Goal: Information Seeking & Learning: Find specific page/section

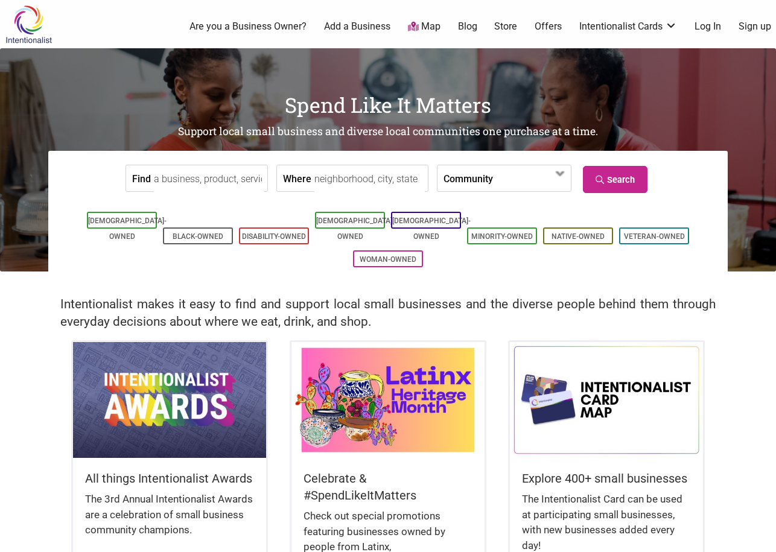
click at [238, 178] on input "Find" at bounding box center [209, 178] width 110 height 27
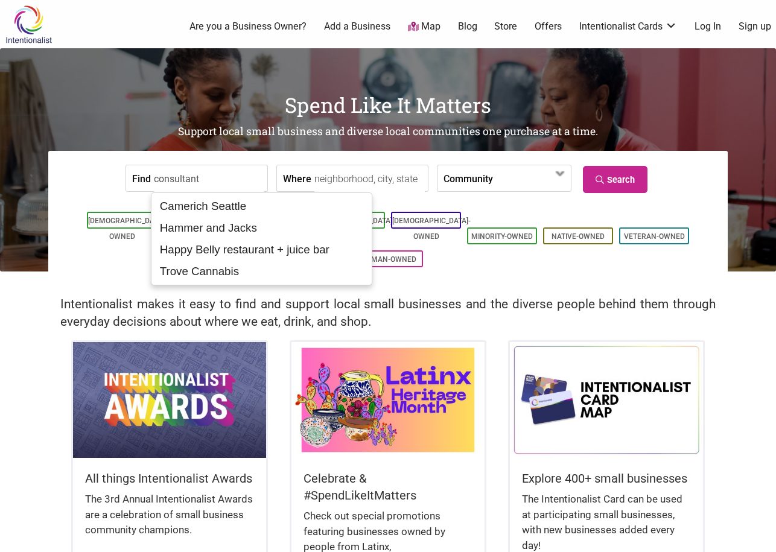
type input "consultant"
click at [606, 173] on link "Search" at bounding box center [615, 179] width 65 height 27
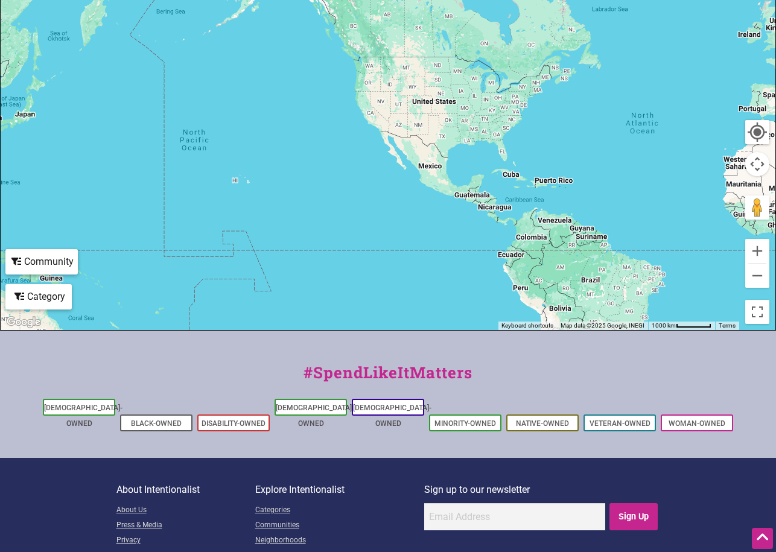
scroll to position [302, 0]
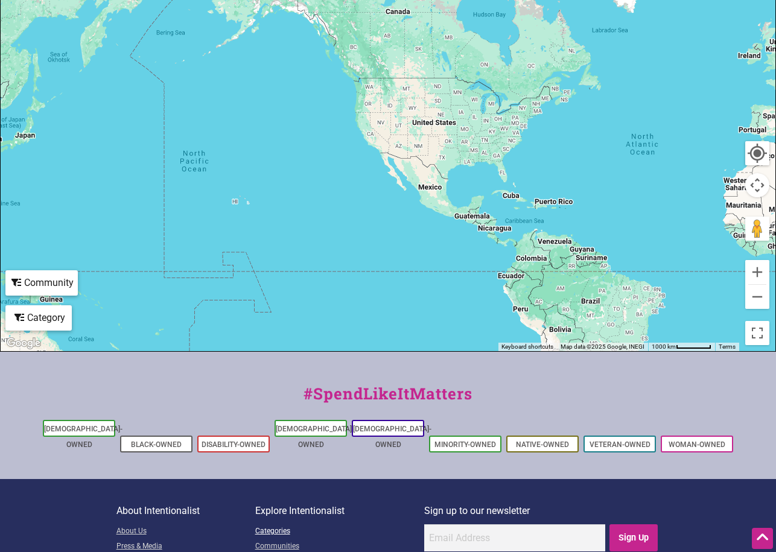
click at [275, 524] on link "Categories" at bounding box center [339, 531] width 169 height 15
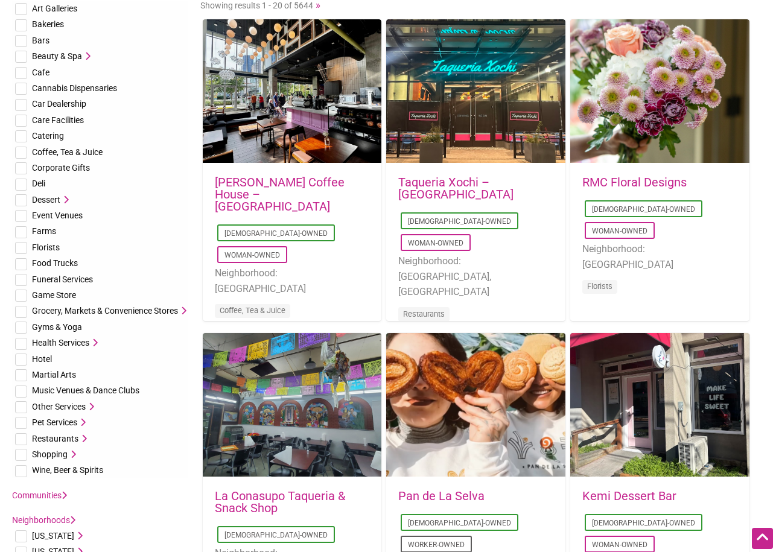
scroll to position [121, 0]
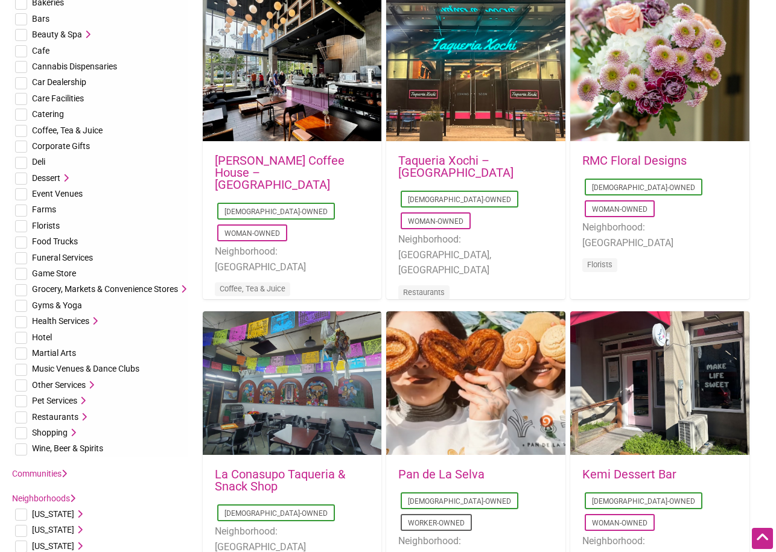
click at [17, 192] on input "checkbox" at bounding box center [21, 194] width 12 height 12
checkbox input "true"
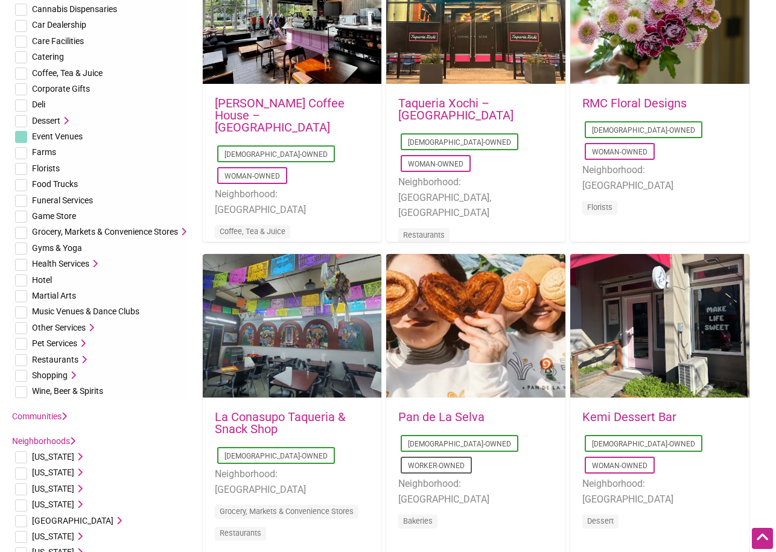
scroll to position [181, 0]
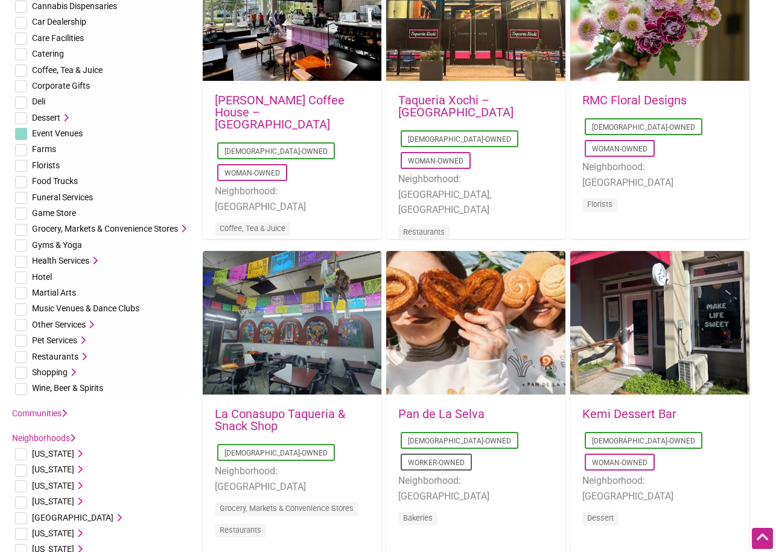
click at [20, 322] on input "checkbox" at bounding box center [21, 325] width 12 height 12
checkbox input "true"
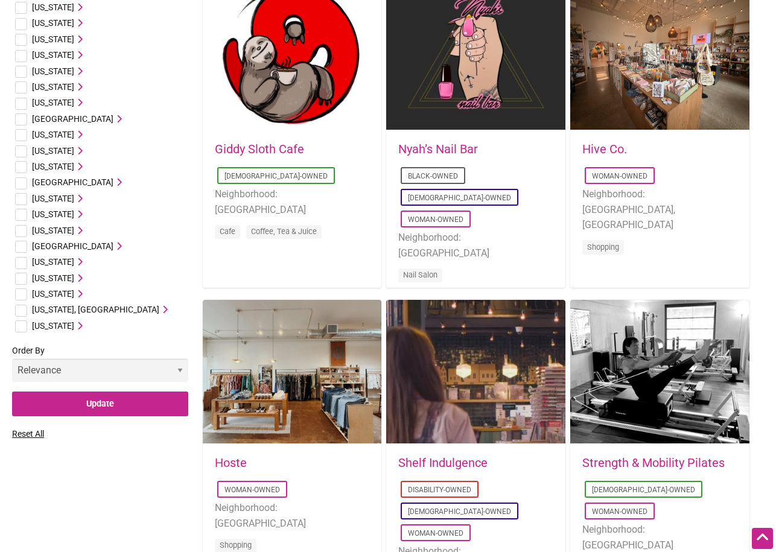
scroll to position [1086, 0]
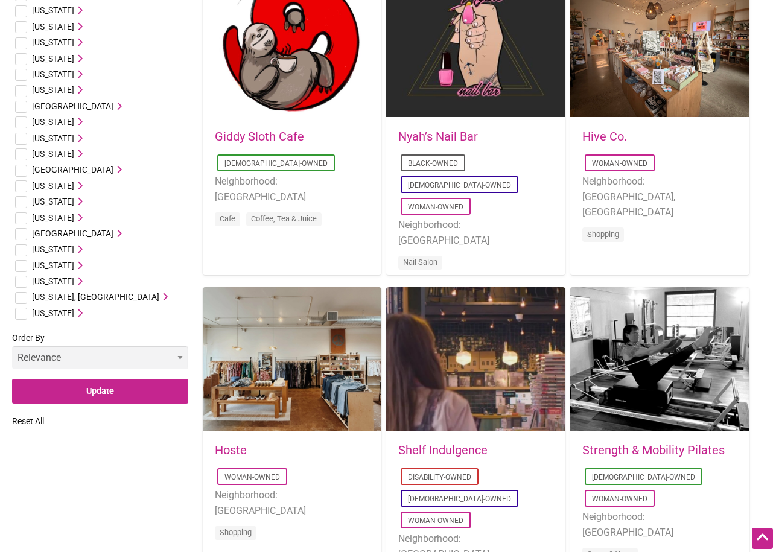
click at [21, 277] on input "checkbox" at bounding box center [21, 282] width 12 height 12
checkbox input "true"
click at [101, 386] on input "Update" at bounding box center [100, 391] width 176 height 25
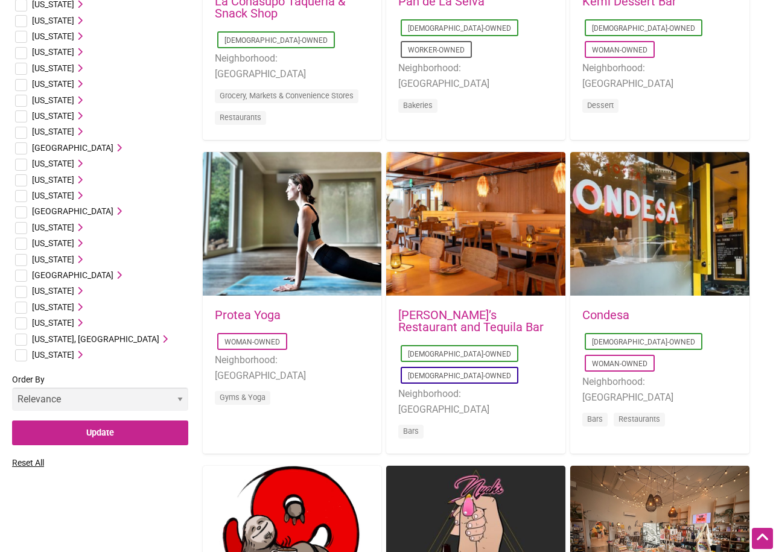
scroll to position [603, 0]
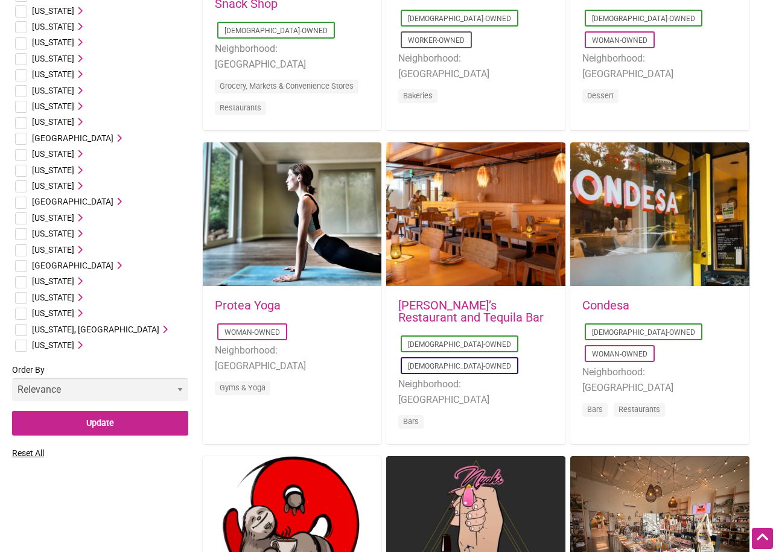
click at [21, 314] on input "checkbox" at bounding box center [21, 314] width 12 height 12
checkbox input "true"
click at [94, 424] on input "Update" at bounding box center [100, 423] width 176 height 25
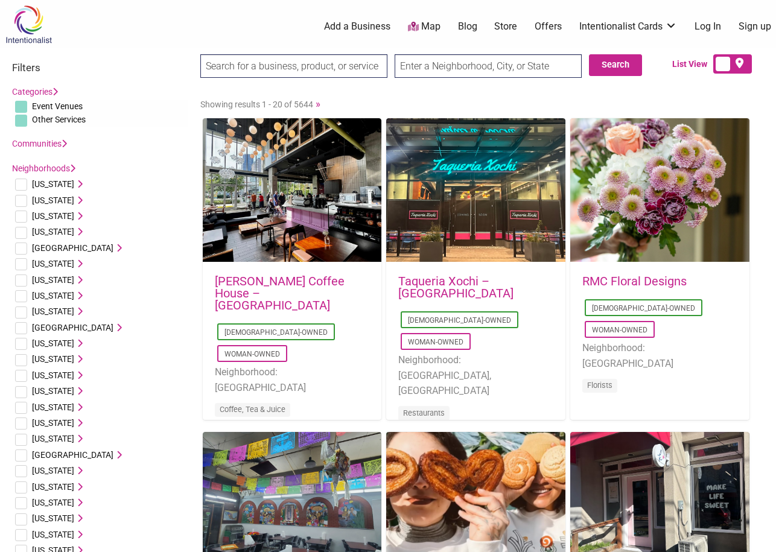
click at [469, 63] on input "text" at bounding box center [488, 66] width 187 height 24
type input "[US_STATE]"
click at [431, 25] on link "Map" at bounding box center [424, 27] width 33 height 14
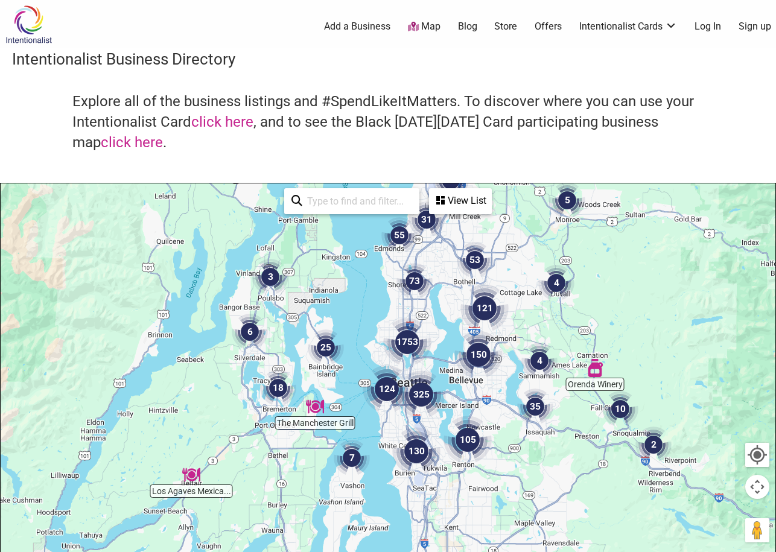
drag, startPoint x: 326, startPoint y: 450, endPoint x: 383, endPoint y: 270, distance: 189.1
click at [383, 270] on div at bounding box center [388, 417] width 775 height 469
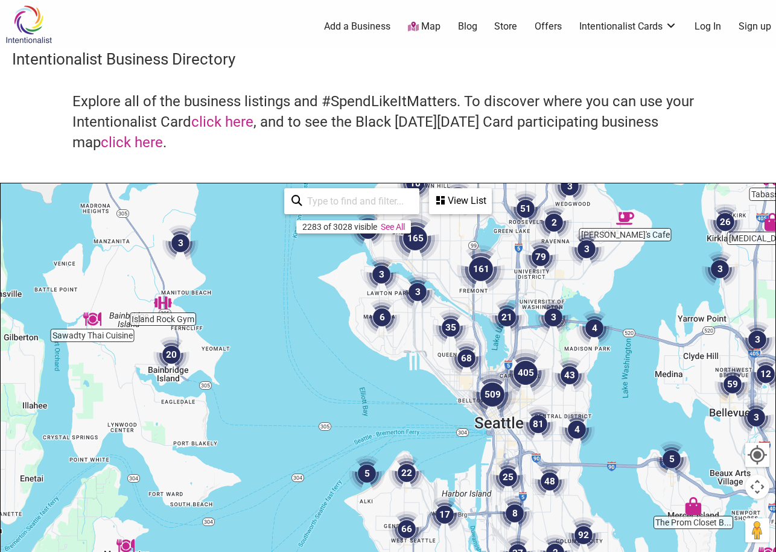
click at [369, 200] on input "search" at bounding box center [357, 201] width 110 height 24
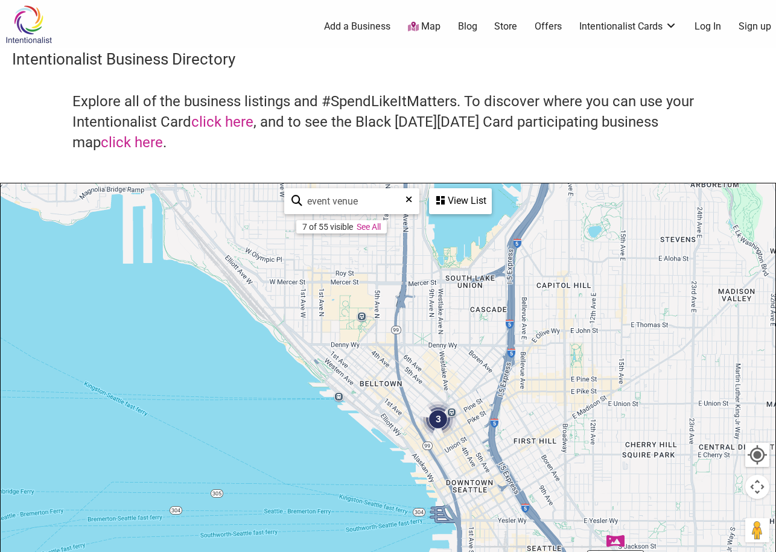
drag, startPoint x: 599, startPoint y: 343, endPoint x: 489, endPoint y: 562, distance: 245.0
click at [489, 552] on html "× Menu 0 Add a Business Map Blog Store Offers Intentionalist Cards Buy Black Ca…" at bounding box center [388, 276] width 776 height 552
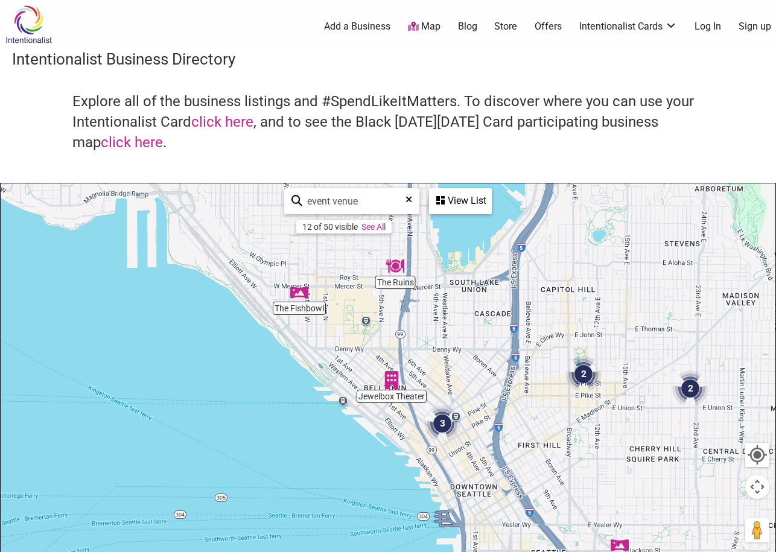
click at [296, 292] on img "The Fishbowl" at bounding box center [299, 292] width 18 height 18
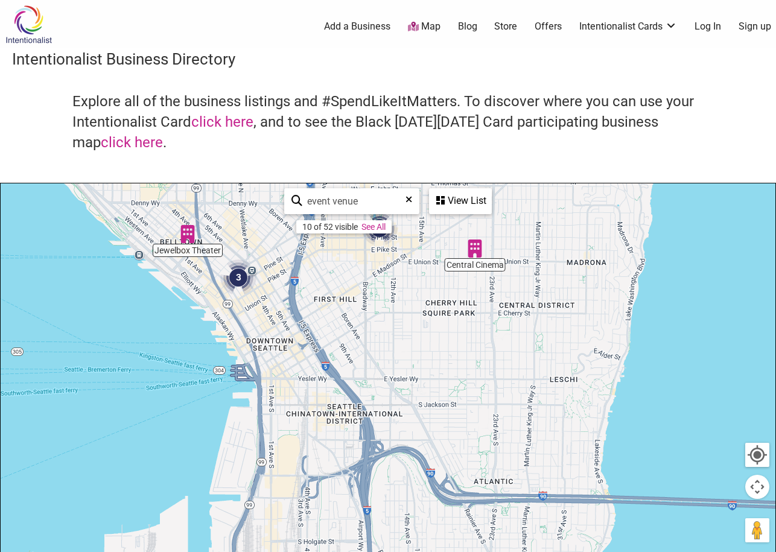
drag, startPoint x: 622, startPoint y: 458, endPoint x: 327, endPoint y: 192, distance: 396.9
click at [327, 192] on div "Central Cinema The Ruins Blue Ribbon Cooking Jewelbox Theater The Fishbowl 2 3 …" at bounding box center [388, 417] width 775 height 469
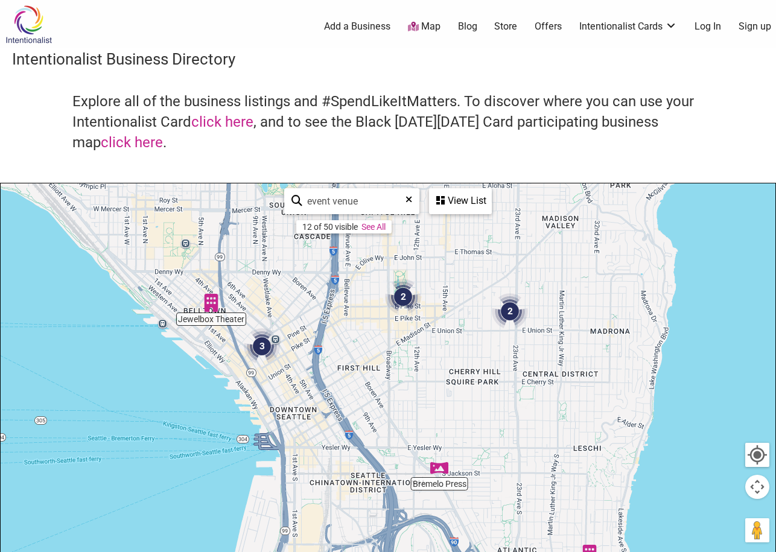
drag, startPoint x: 412, startPoint y: 335, endPoint x: 441, endPoint y: 442, distance: 111.2
click at [442, 443] on div "To navigate, press the arrow keys." at bounding box center [388, 417] width 775 height 469
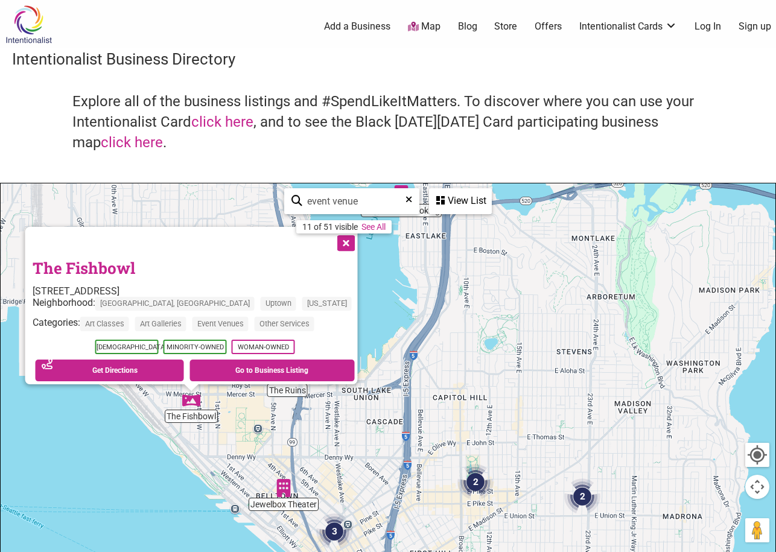
click at [479, 482] on img "2" at bounding box center [475, 482] width 36 height 36
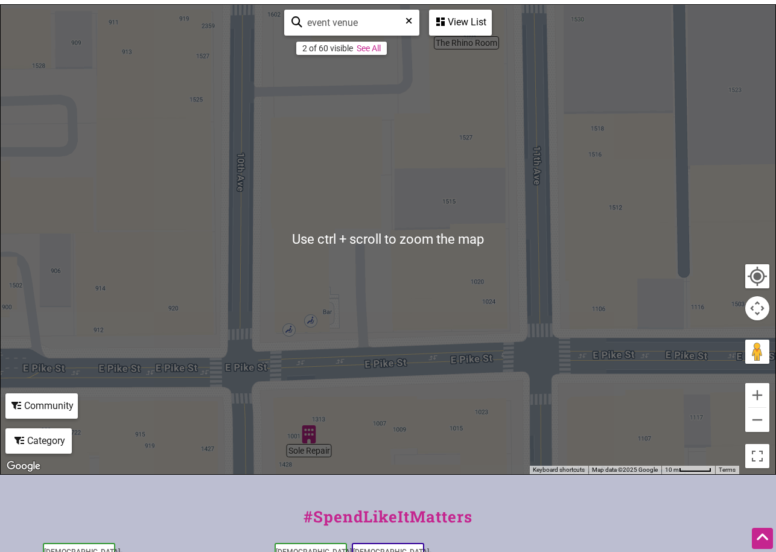
scroll to position [121, 0]
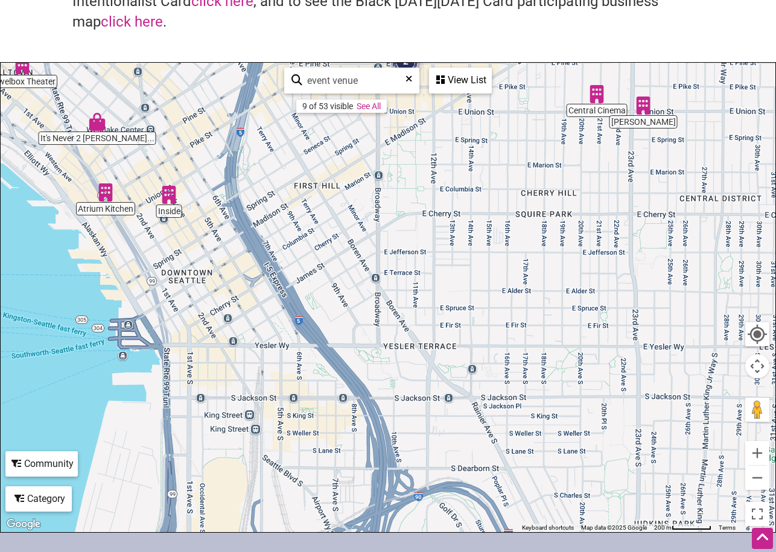
drag, startPoint x: 405, startPoint y: 419, endPoint x: 219, endPoint y: 132, distance: 342.4
click at [413, 183] on div "To navigate, press the arrow keys." at bounding box center [388, 297] width 775 height 469
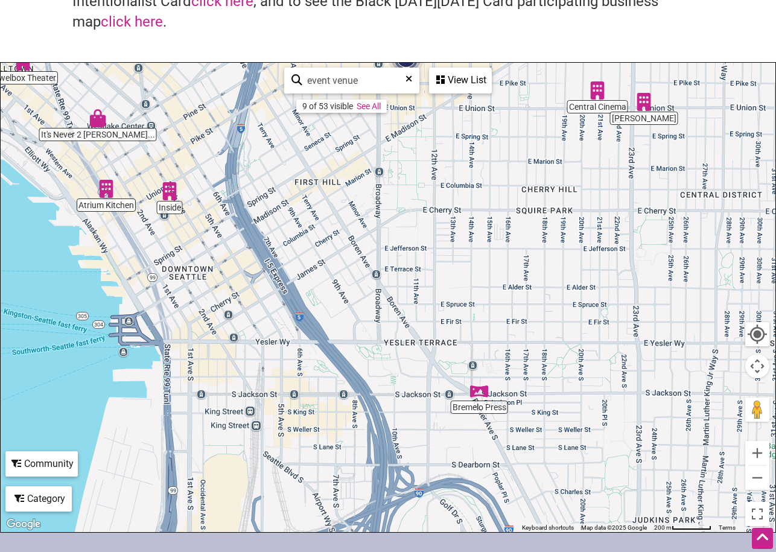
click at [168, 196] on img "Inside" at bounding box center [170, 191] width 18 height 18
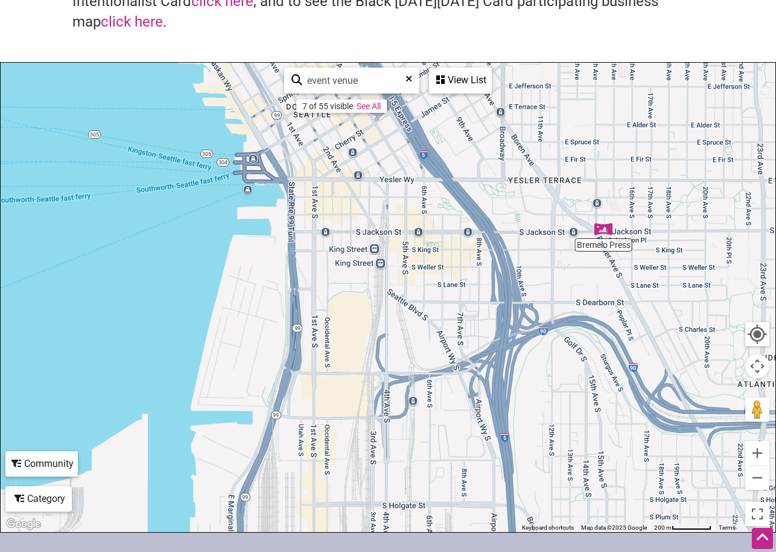
drag, startPoint x: 601, startPoint y: 415, endPoint x: 479, endPoint y: 92, distance: 345.3
click at [480, 88] on div "Bremelo Press Atrium Kitchen Jewelbox Theater Inside It's Never 2 Earl... 2 To …" at bounding box center [388, 297] width 775 height 469
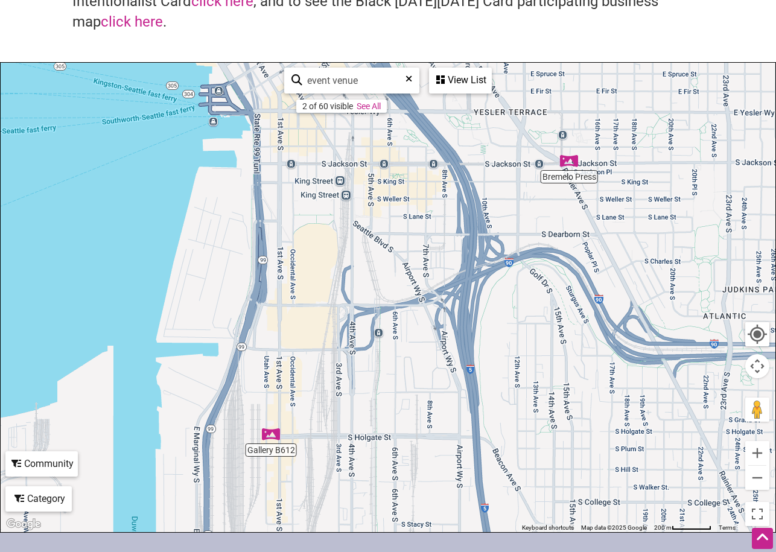
click at [268, 437] on img "Gallery B612" at bounding box center [271, 434] width 18 height 18
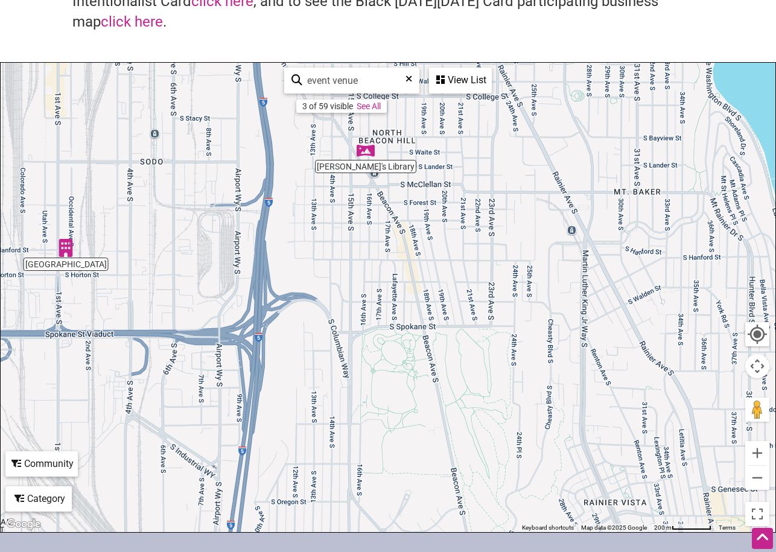
drag, startPoint x: 579, startPoint y: 424, endPoint x: 239, endPoint y: 164, distance: 428.7
click at [239, 164] on div "To navigate, press the arrow keys. Gallery B612 1915 1st Ave S, Seattle, WA 981…" at bounding box center [388, 297] width 775 height 469
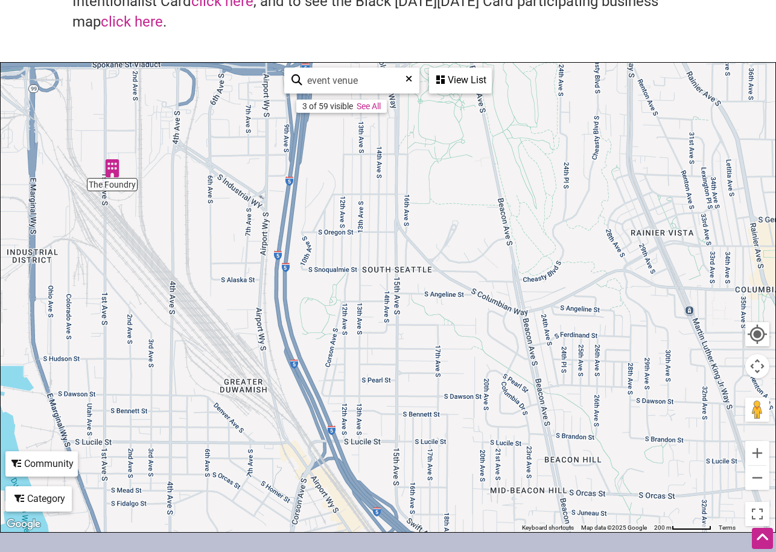
drag, startPoint x: 120, startPoint y: 386, endPoint x: 171, endPoint y: 112, distance: 279.3
click at [171, 112] on div "To navigate, press the arrow keys." at bounding box center [388, 297] width 775 height 469
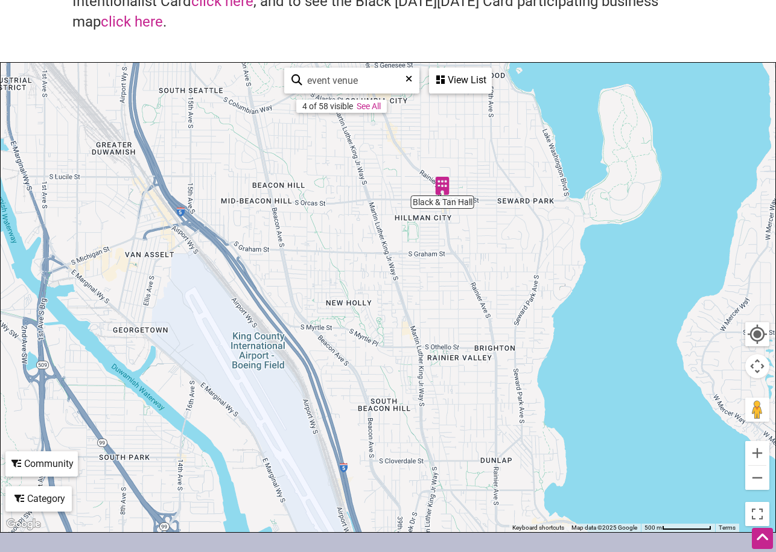
drag, startPoint x: 483, startPoint y: 412, endPoint x: 328, endPoint y: 202, distance: 260.9
click at [328, 202] on div "To navigate, press the arrow keys." at bounding box center [388, 297] width 775 height 469
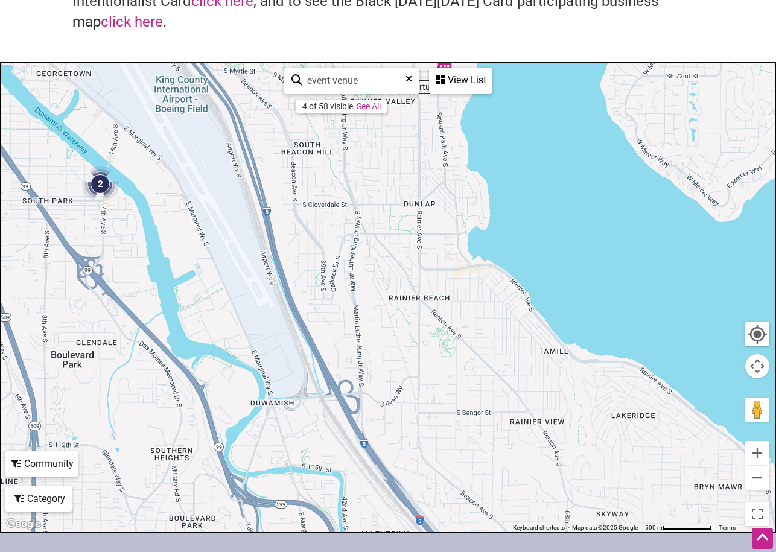
drag, startPoint x: 423, startPoint y: 395, endPoint x: 363, endPoint y: 162, distance: 240.6
click at [363, 162] on div "To navigate, press the arrow keys." at bounding box center [388, 297] width 775 height 469
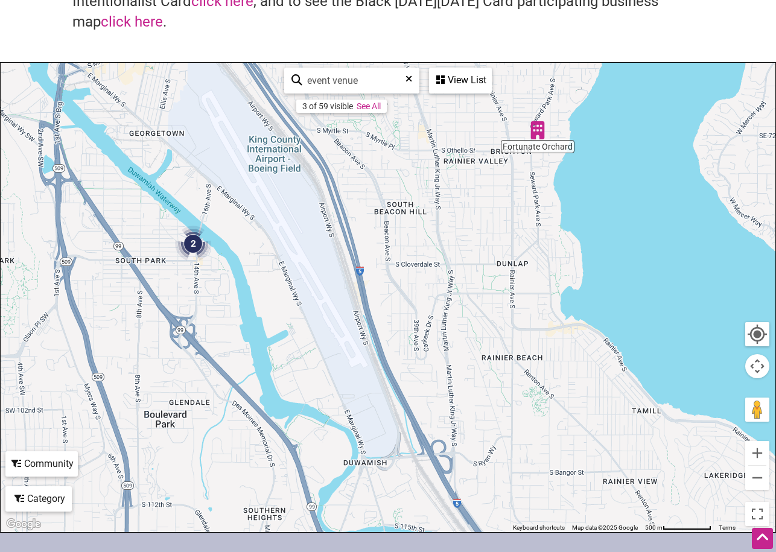
drag, startPoint x: 126, startPoint y: 205, endPoint x: 221, endPoint y: 266, distance: 113.7
click at [221, 266] on div "To navigate, press the arrow keys." at bounding box center [388, 297] width 775 height 469
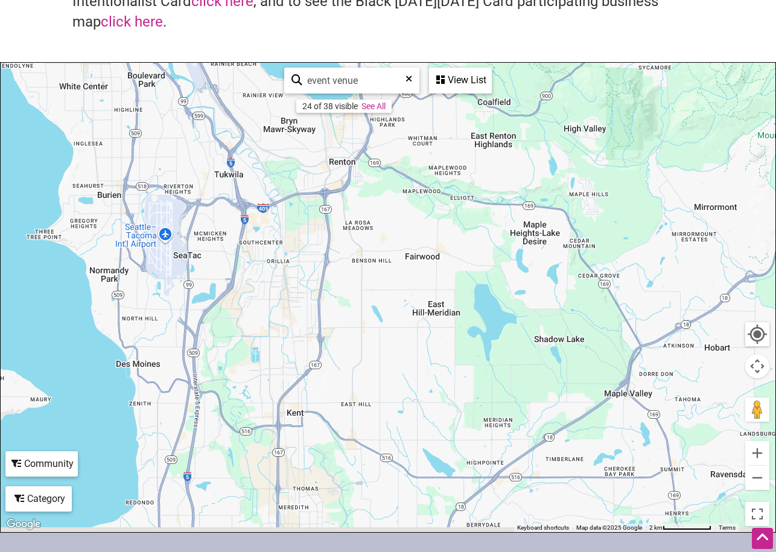
drag, startPoint x: 409, startPoint y: 346, endPoint x: 332, endPoint y: 53, distance: 302.5
click at [332, 53] on div "Intentionalist Business Directory Explore all of the business listings and #Spe…" at bounding box center [388, 230] width 776 height 605
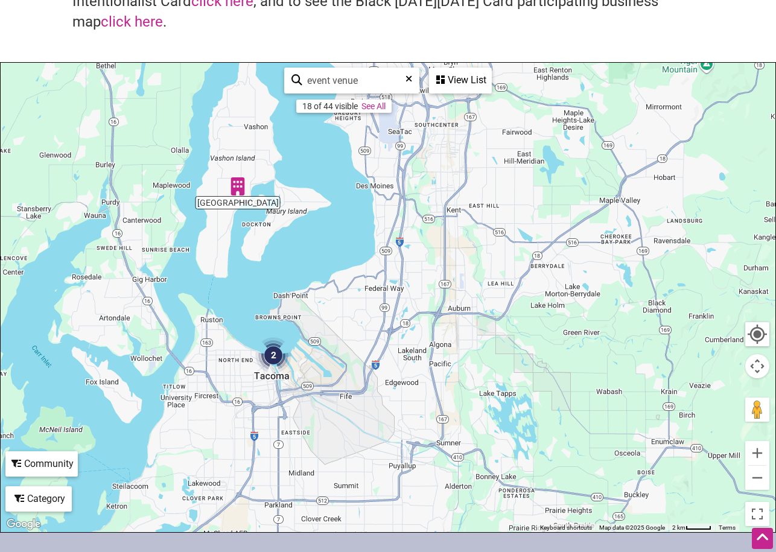
drag, startPoint x: 336, startPoint y: 414, endPoint x: 459, endPoint y: 258, distance: 198.6
click at [459, 258] on div "To navigate, press the arrow keys." at bounding box center [388, 297] width 775 height 469
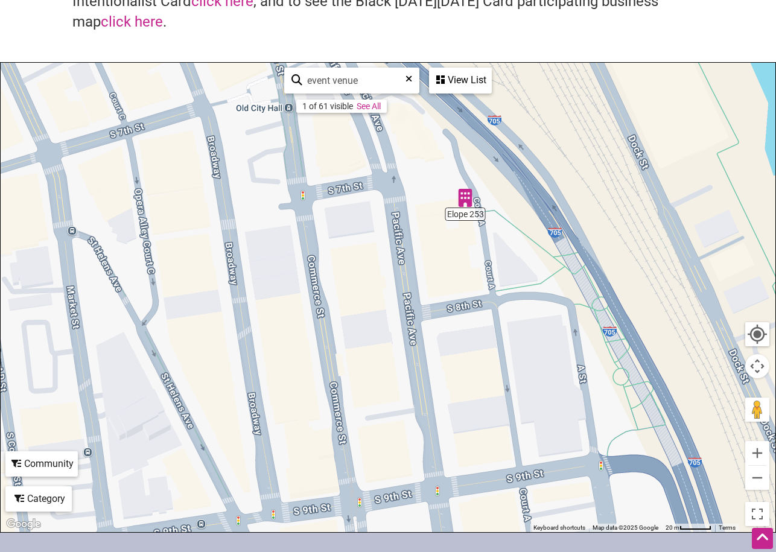
drag, startPoint x: 328, startPoint y: 483, endPoint x: 346, endPoint y: 184, distance: 299.9
click at [346, 184] on div "To navigate, press the arrow keys." at bounding box center [388, 297] width 775 height 469
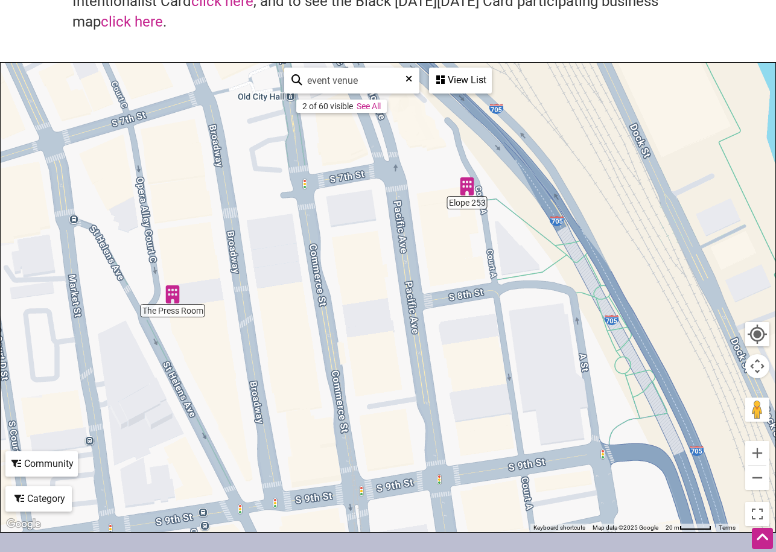
click at [471, 189] on img "Elope 253" at bounding box center [467, 186] width 18 height 18
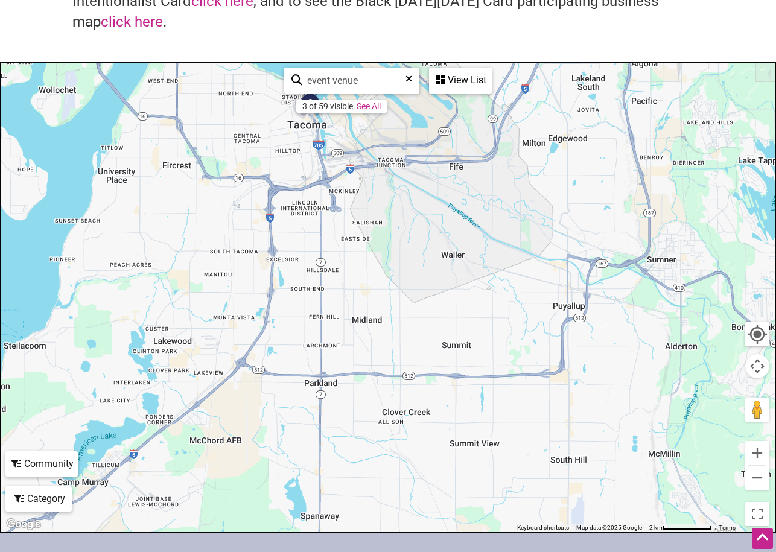
drag, startPoint x: 571, startPoint y: 432, endPoint x: 394, endPoint y: 134, distance: 346.6
click at [394, 134] on div "To navigate, press the arrow keys." at bounding box center [388, 297] width 775 height 469
click at [645, 301] on img "Farm 12" at bounding box center [644, 296] width 18 height 18
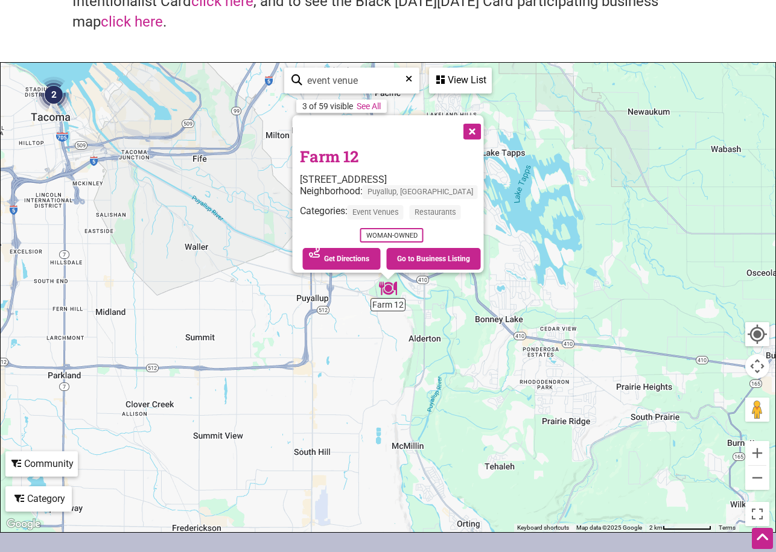
click at [521, 224] on div "To navigate, press the arrow keys. Farm 12 3303 8th Ave SE, Puyallup, WA 98372 …" at bounding box center [388, 297] width 775 height 469
click at [469, 121] on button "Close" at bounding box center [471, 130] width 30 height 30
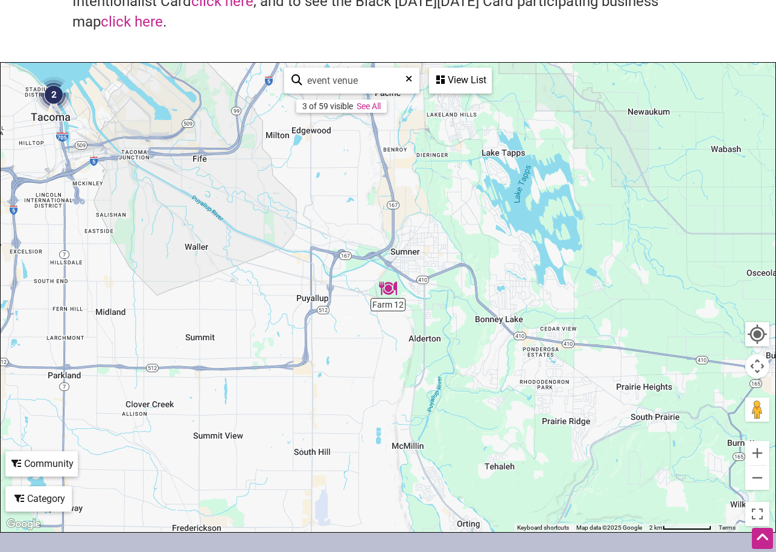
drag, startPoint x: 378, startPoint y: 79, endPoint x: 290, endPoint y: 73, distance: 88.3
click at [290, 73] on div "event venue 3 of 59 visible See All" at bounding box center [351, 81] width 135 height 26
type input "consultant"
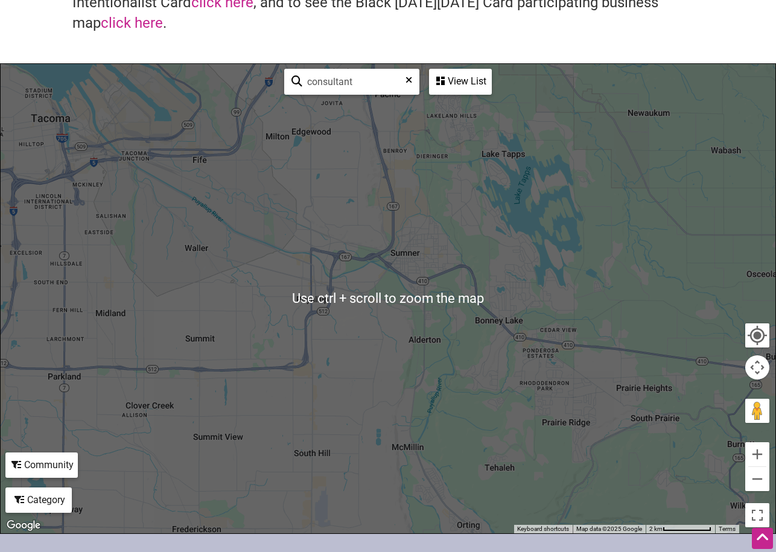
scroll to position [27, 0]
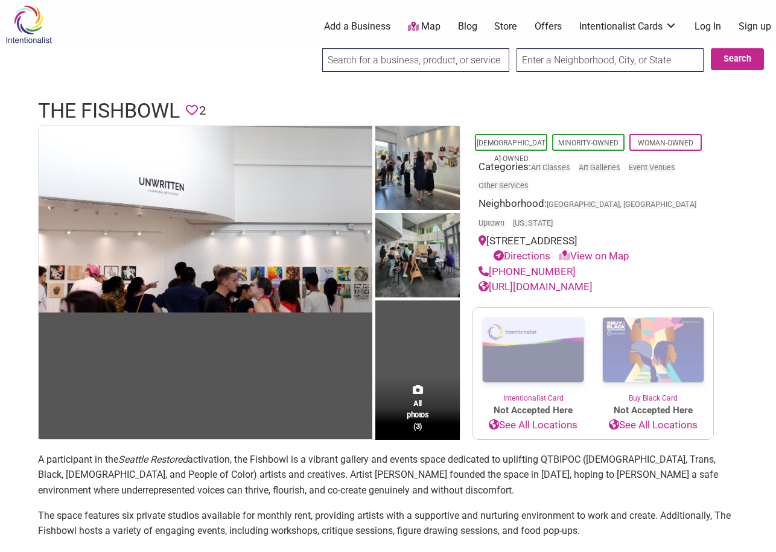
click at [553, 281] on link "https://www.thefishbowlseattle.com/" at bounding box center [536, 287] width 114 height 12
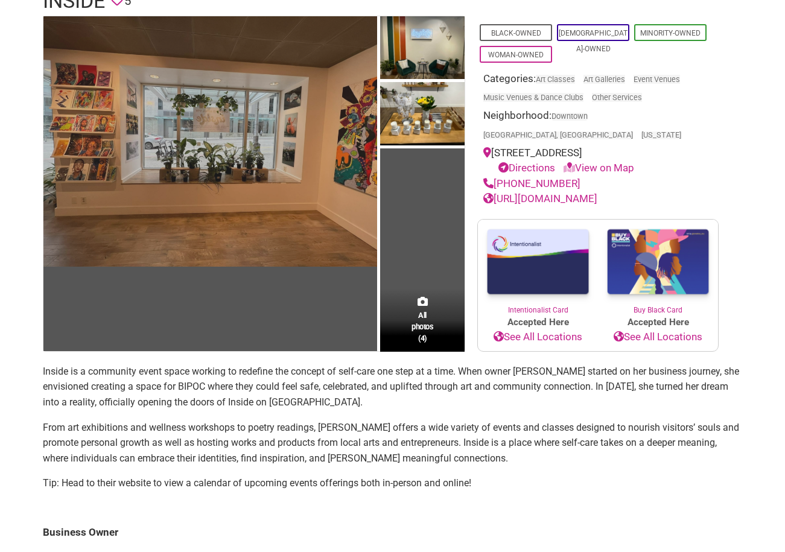
scroll to position [121, 0]
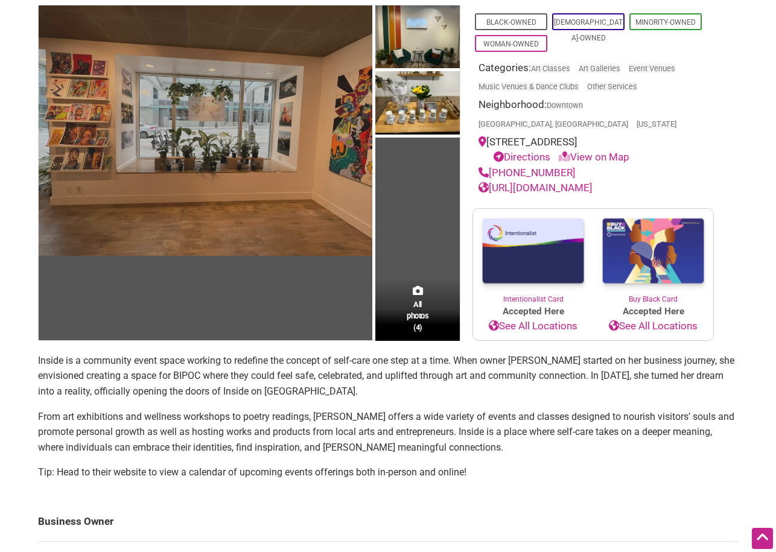
click at [190, 129] on img at bounding box center [206, 130] width 334 height 250
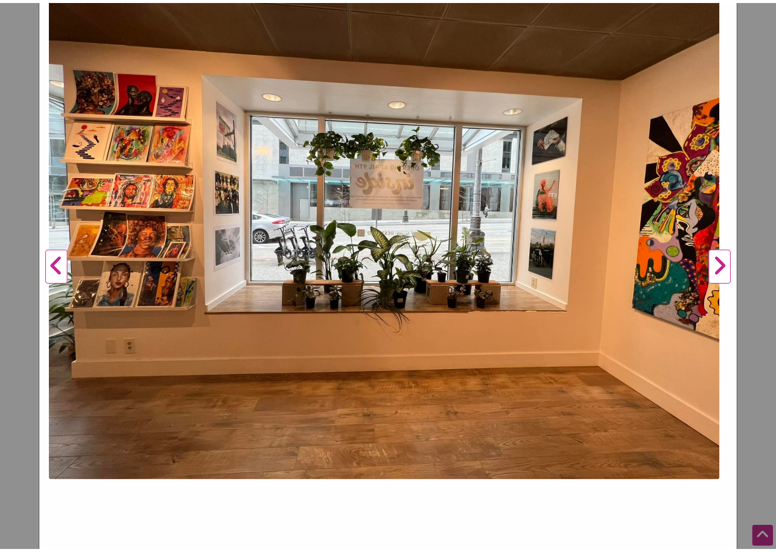
scroll to position [221, 0]
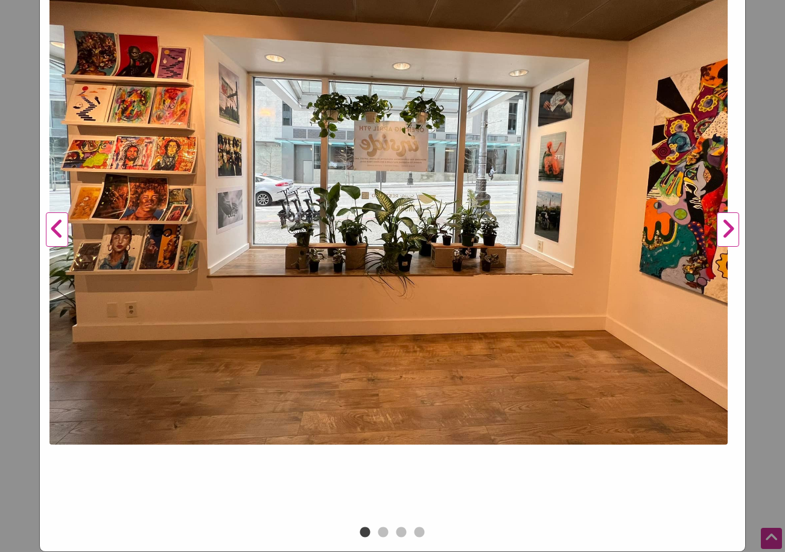
click at [719, 224] on button "Next" at bounding box center [727, 230] width 33 height 588
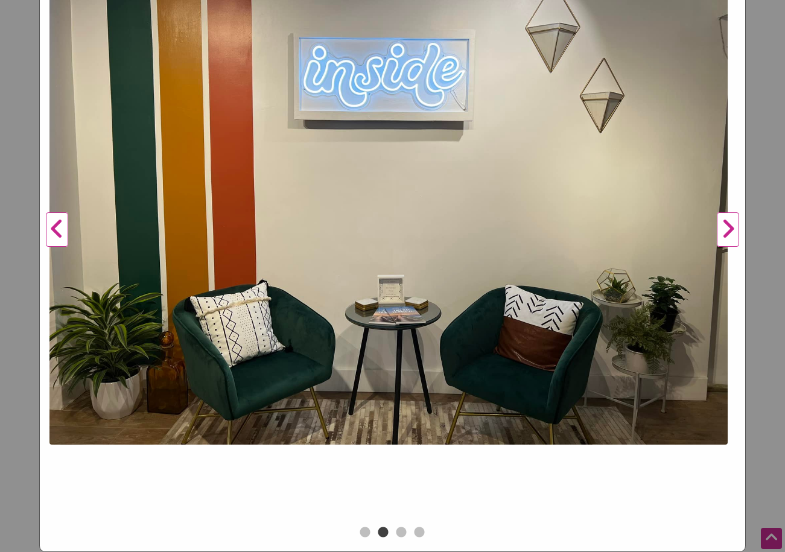
click at [719, 223] on button "Next" at bounding box center [727, 230] width 33 height 588
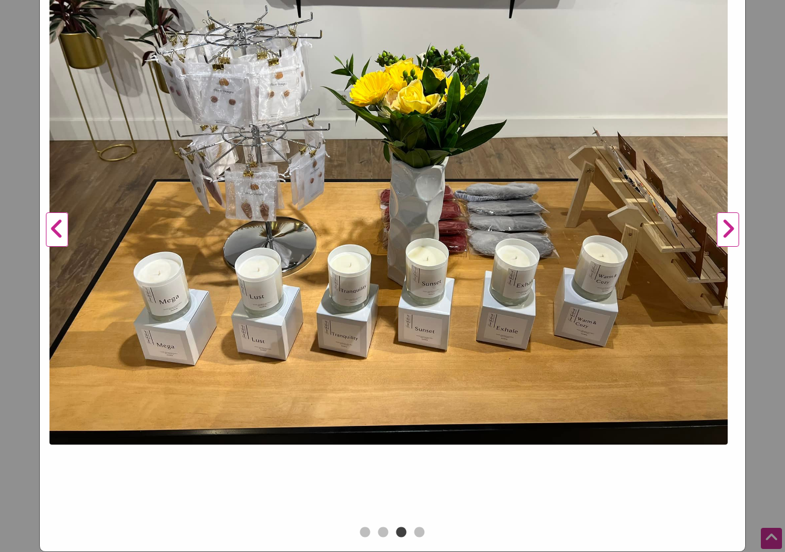
click at [719, 223] on button "Next" at bounding box center [727, 230] width 33 height 588
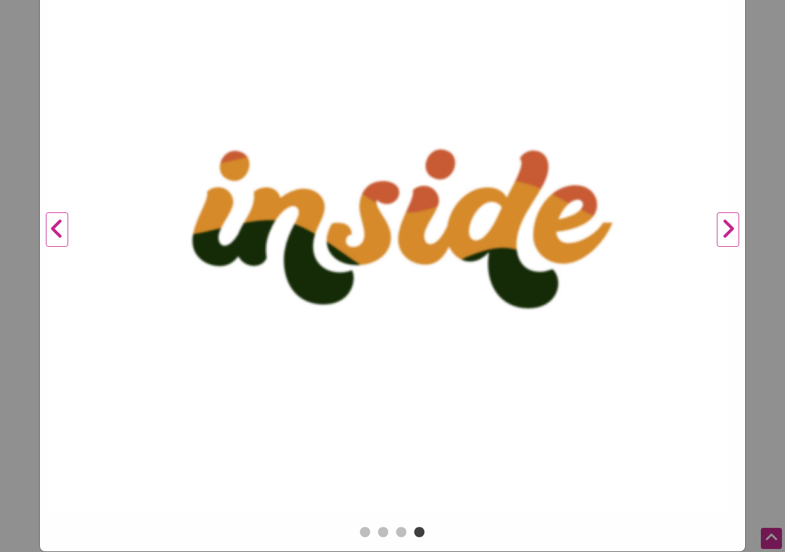
click at [719, 223] on button "Next" at bounding box center [727, 230] width 33 height 588
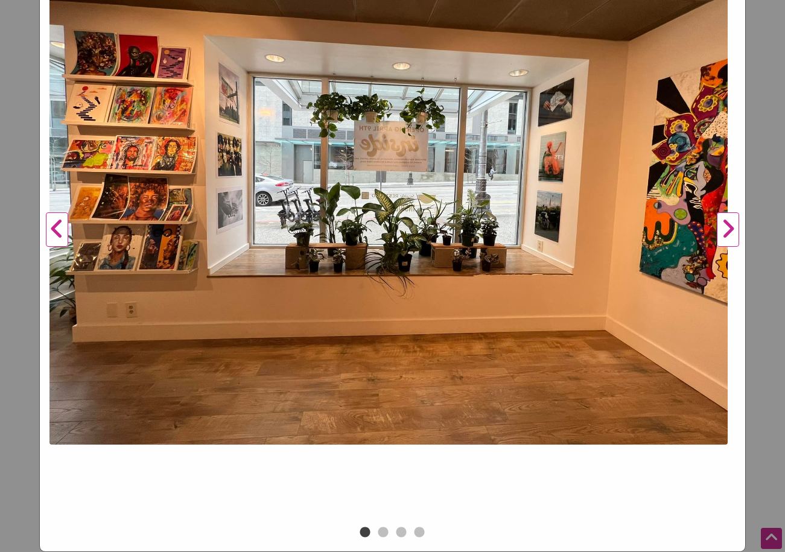
click at [746, 246] on div "Inside Previous Next 1 2 3 4 ×" at bounding box center [392, 276] width 785 height 552
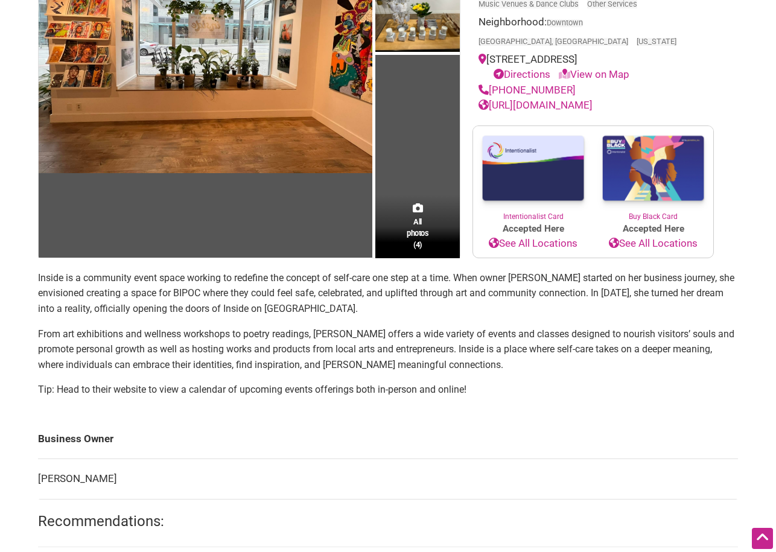
scroll to position [60, 0]
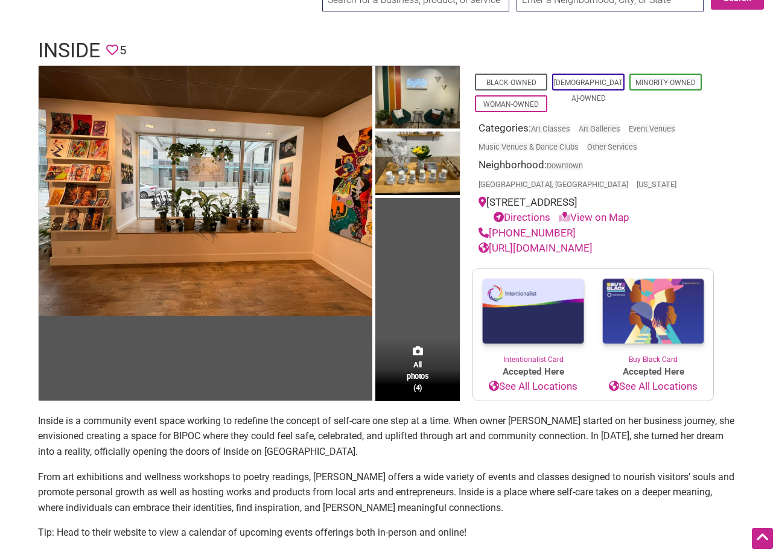
click at [541, 242] on link "https://aspaceinside.com/" at bounding box center [536, 248] width 114 height 12
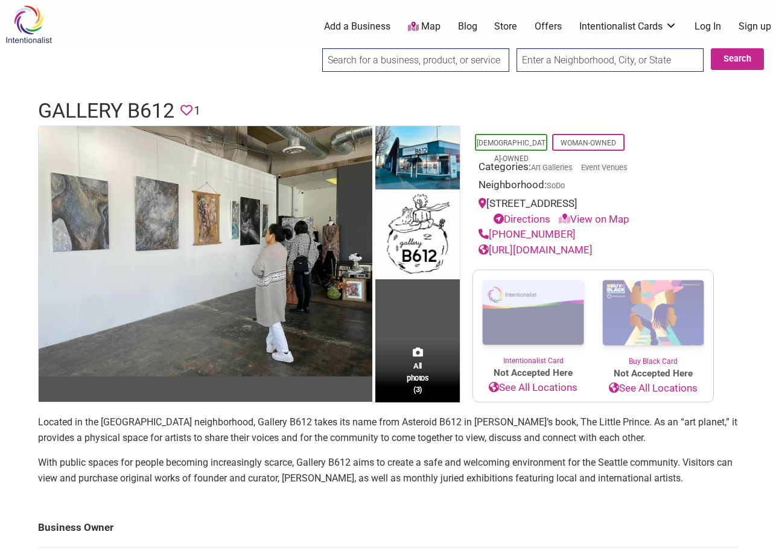
click at [539, 250] on link "[URL][DOMAIN_NAME]" at bounding box center [536, 250] width 114 height 12
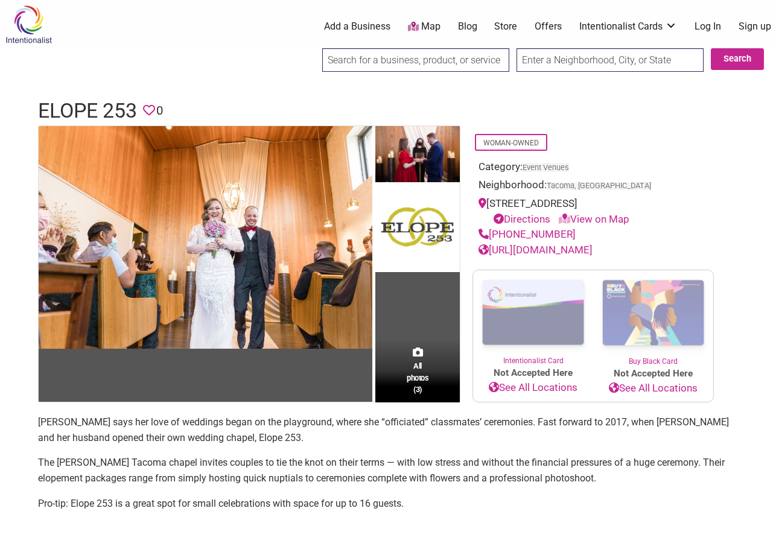
click at [558, 249] on link "https://www.elope253.com/" at bounding box center [536, 250] width 114 height 12
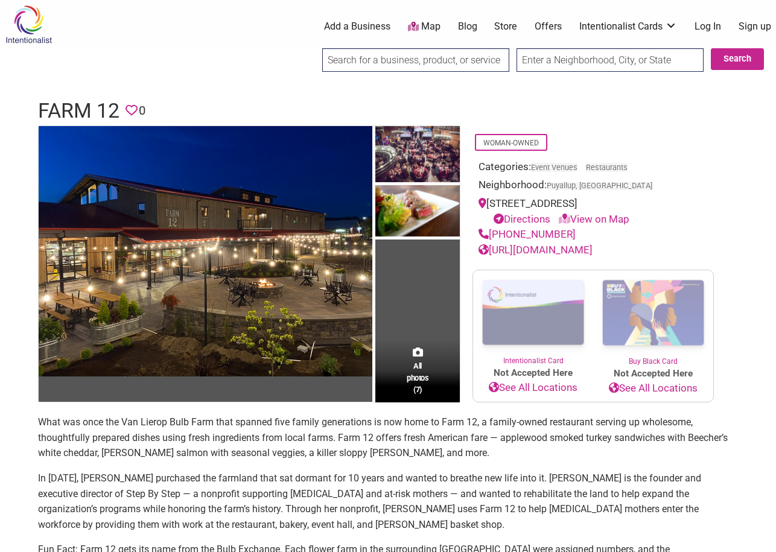
click at [552, 250] on link "[URL][DOMAIN_NAME]" at bounding box center [536, 250] width 114 height 12
